Goal: Transaction & Acquisition: Download file/media

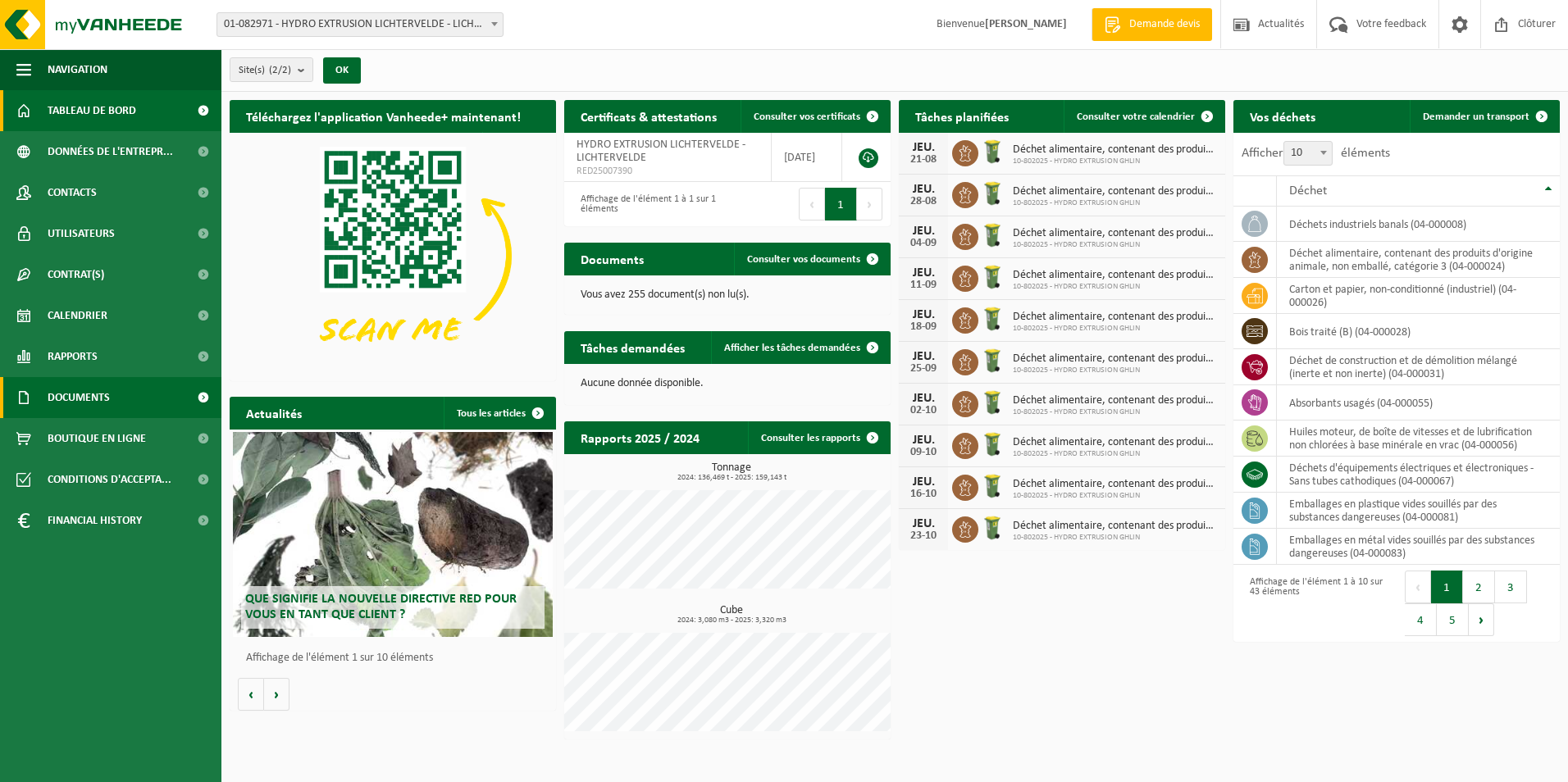
click at [136, 385] on link "Documents" at bounding box center [110, 397] width 222 height 41
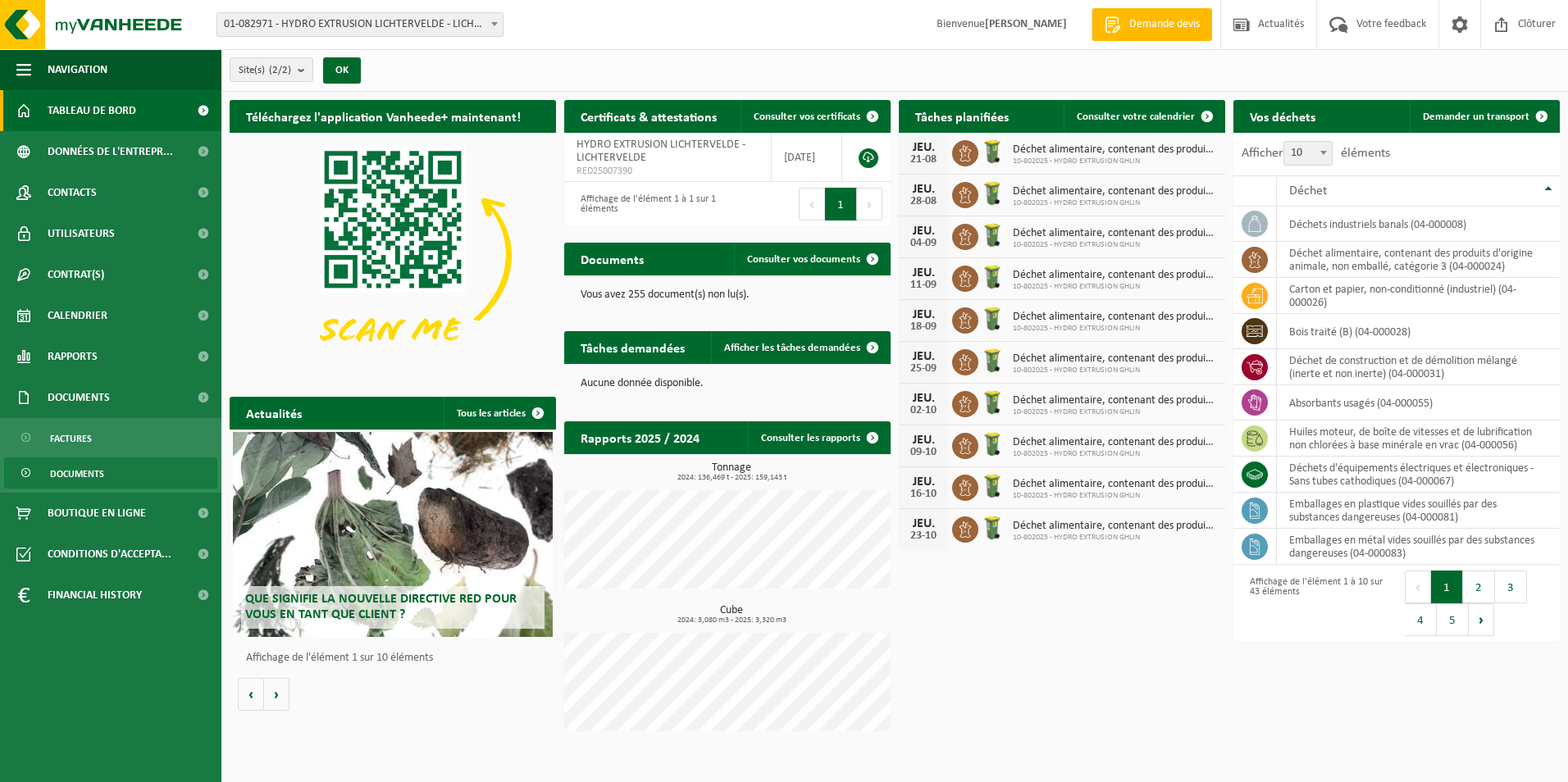
click at [115, 462] on link "Documents" at bounding box center [110, 474] width 213 height 31
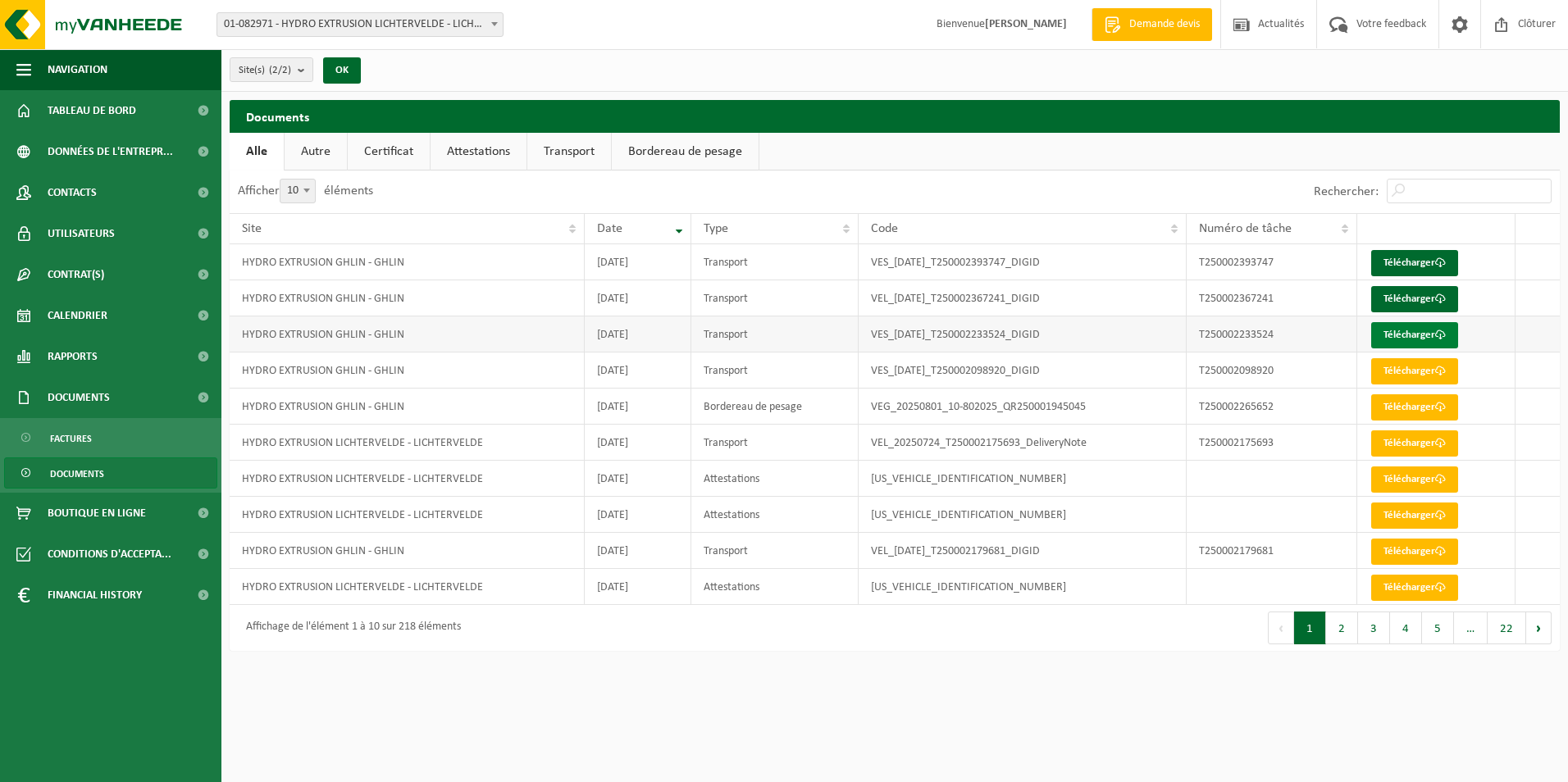
click at [1392, 333] on link "Télécharger" at bounding box center [1415, 335] width 87 height 26
click at [1381, 292] on link "Télécharger" at bounding box center [1415, 299] width 87 height 26
click at [465, 144] on link "Attestations" at bounding box center [478, 151] width 96 height 37
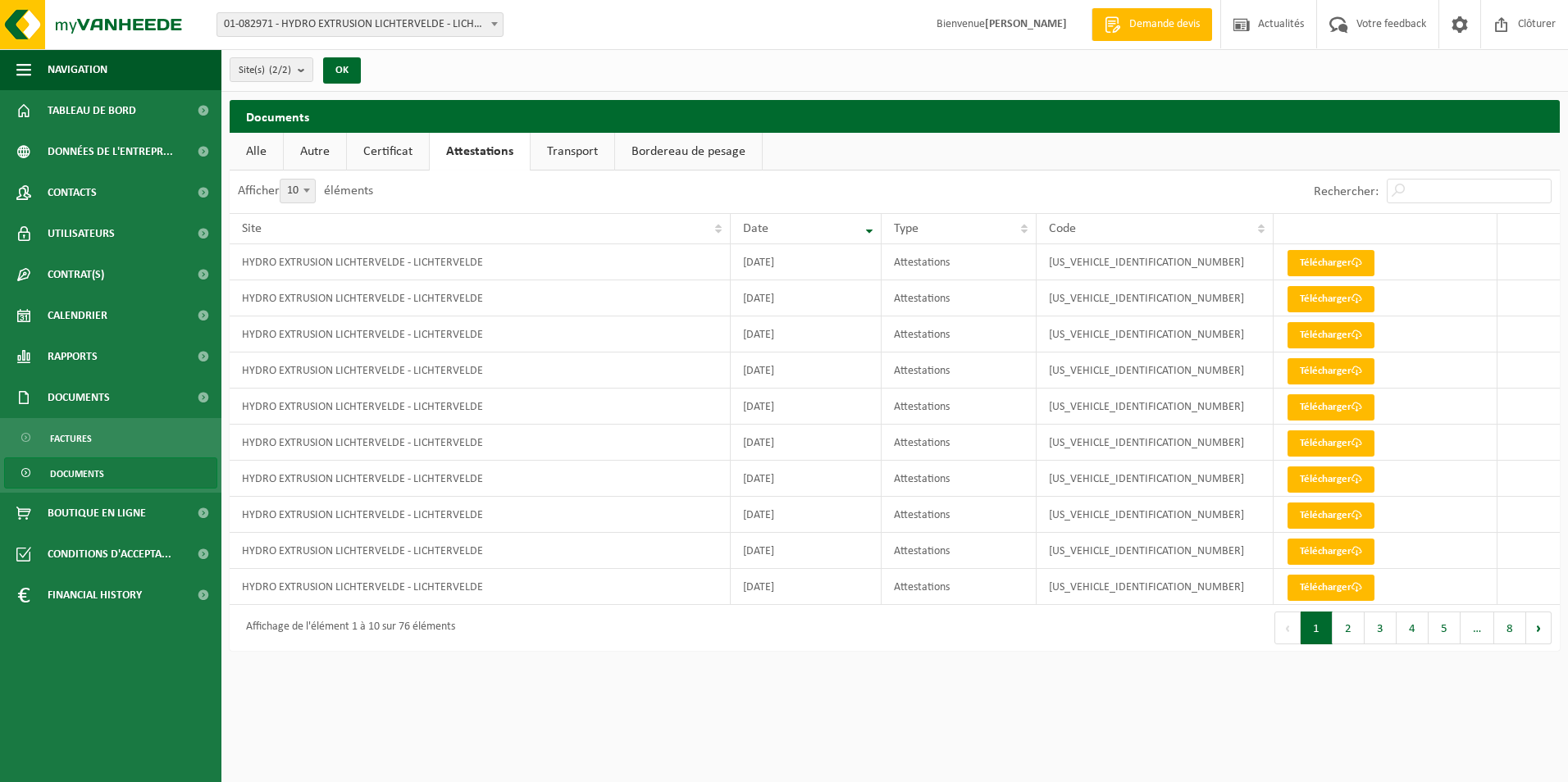
click at [317, 149] on link "Autre" at bounding box center [316, 151] width 63 height 37
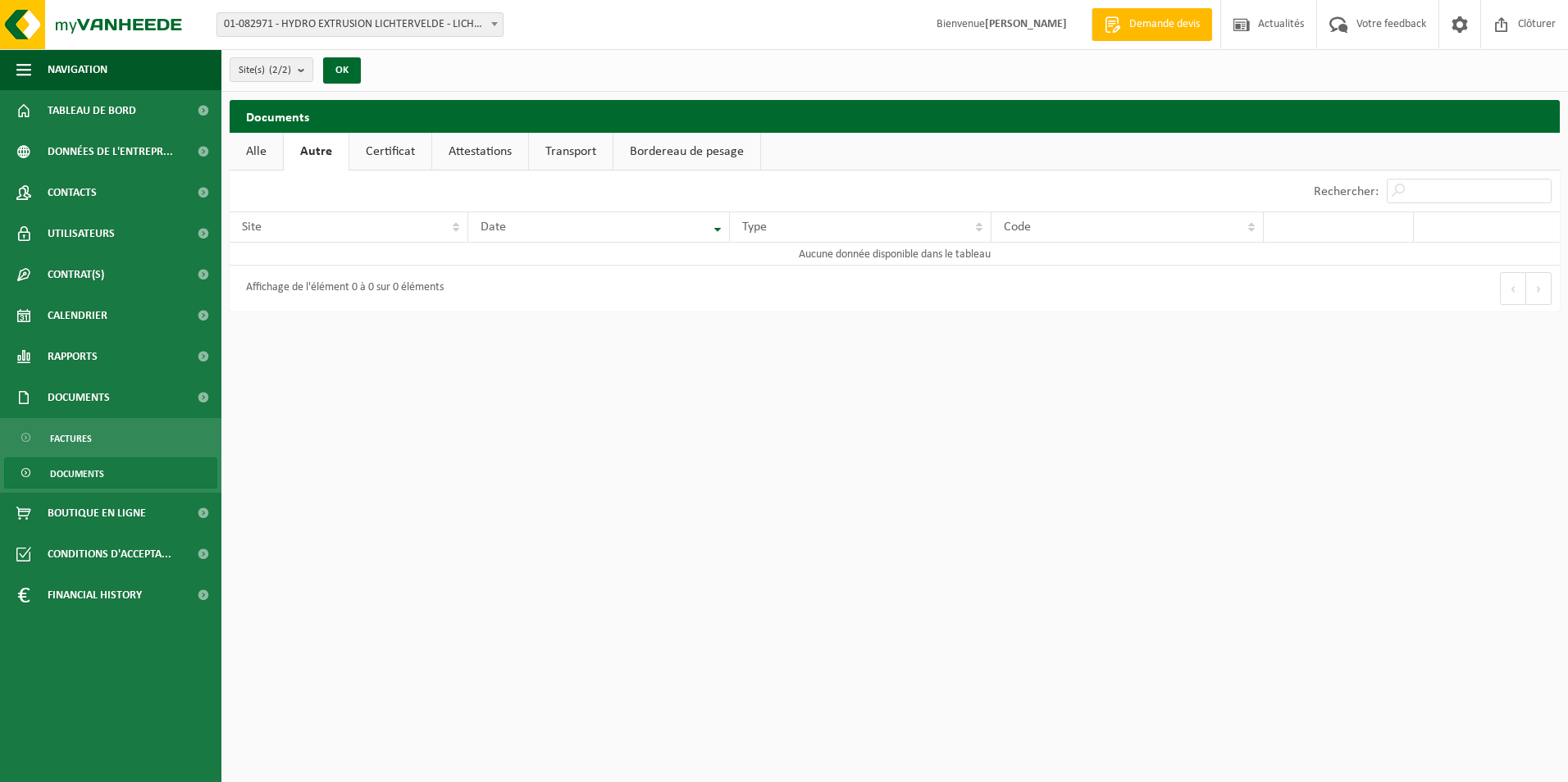
click at [255, 147] on link "Alle" at bounding box center [256, 151] width 53 height 37
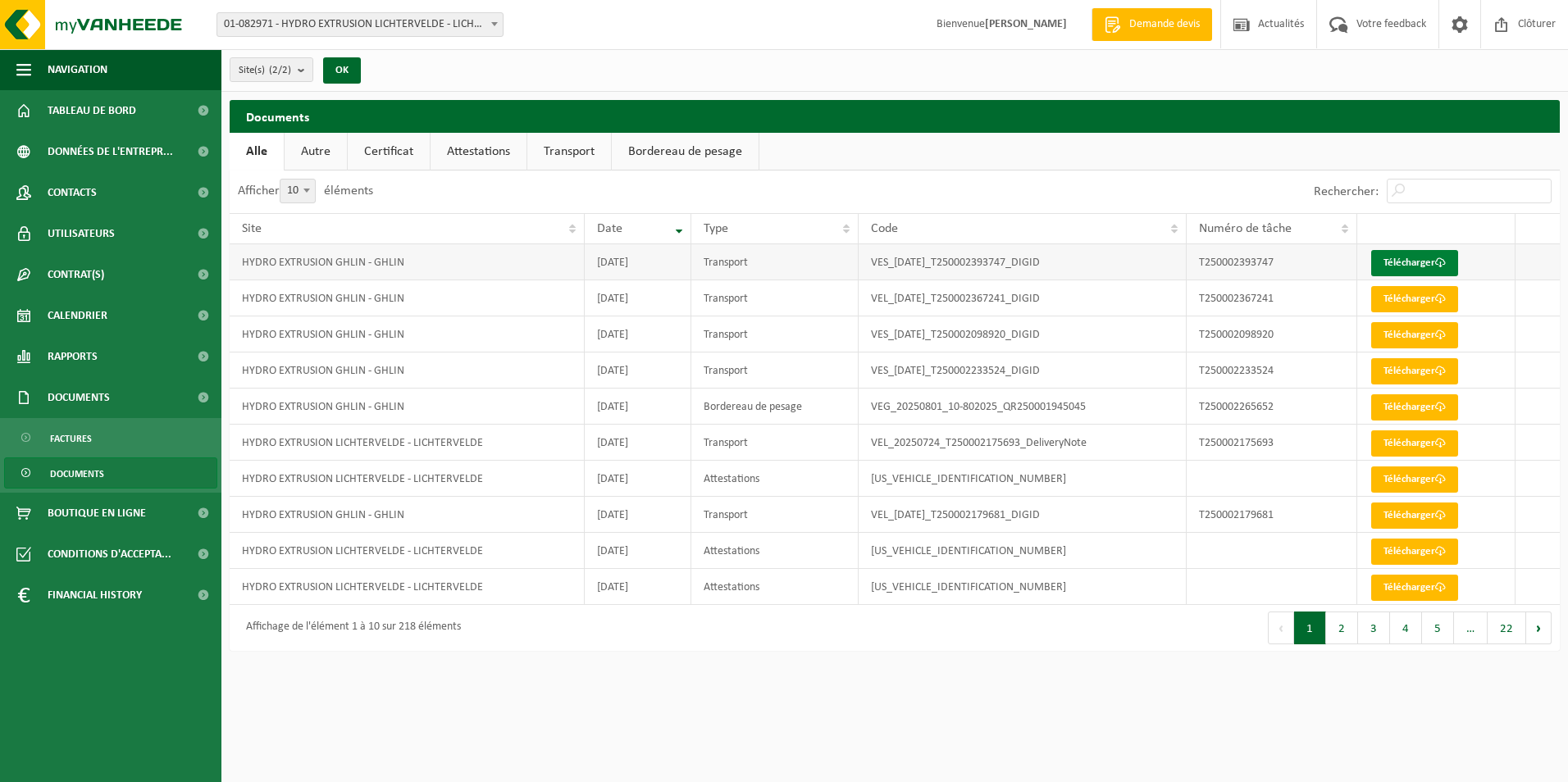
click at [1406, 255] on link "Télécharger" at bounding box center [1415, 263] width 87 height 26
click at [1425, 336] on link "Télécharger" at bounding box center [1415, 335] width 87 height 26
click at [155, 315] on link "Calendrier" at bounding box center [110, 315] width 222 height 41
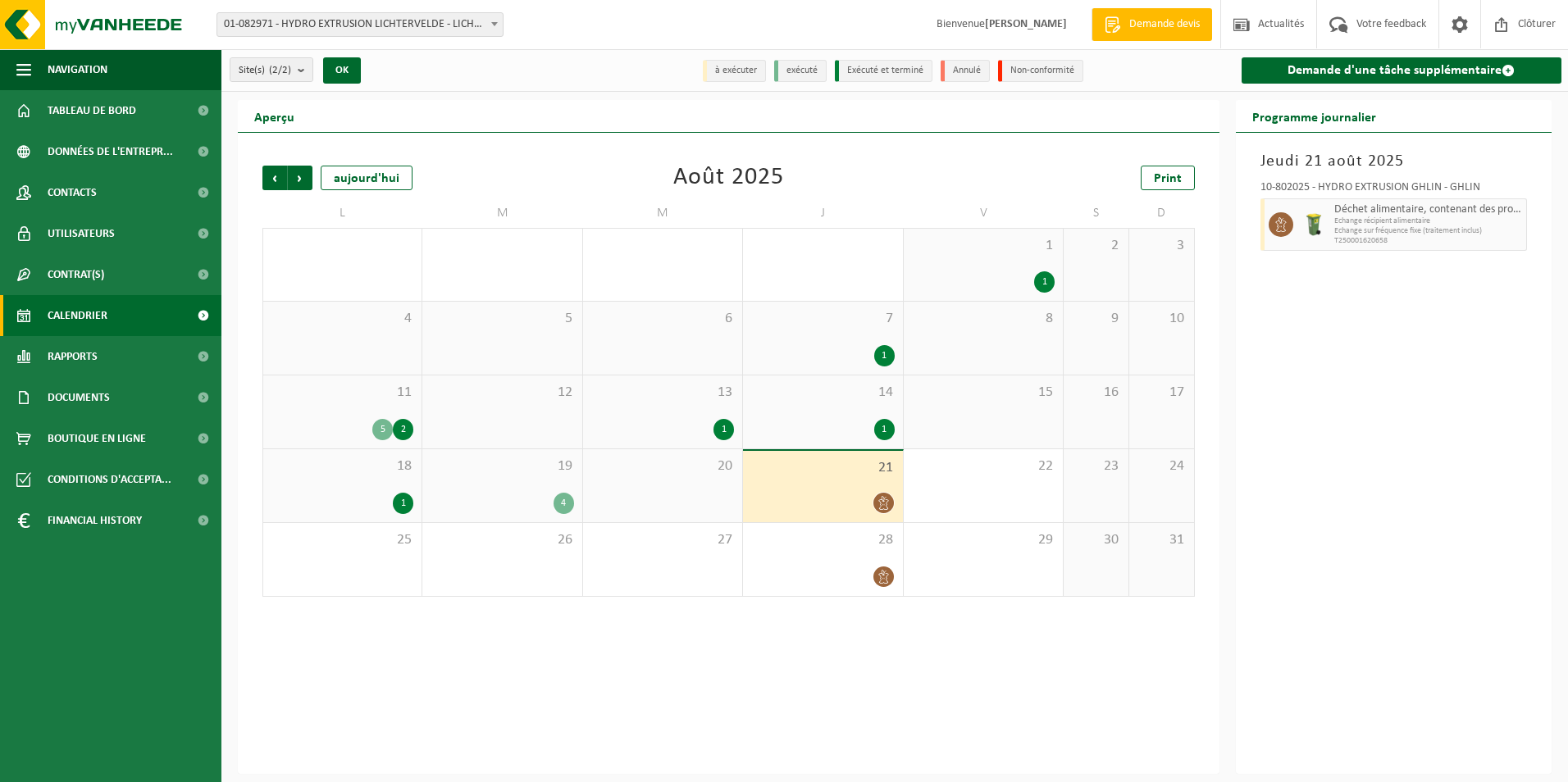
click at [558, 496] on div "4" at bounding box center [564, 503] width 21 height 22
